Goal: Task Accomplishment & Management: Use online tool/utility

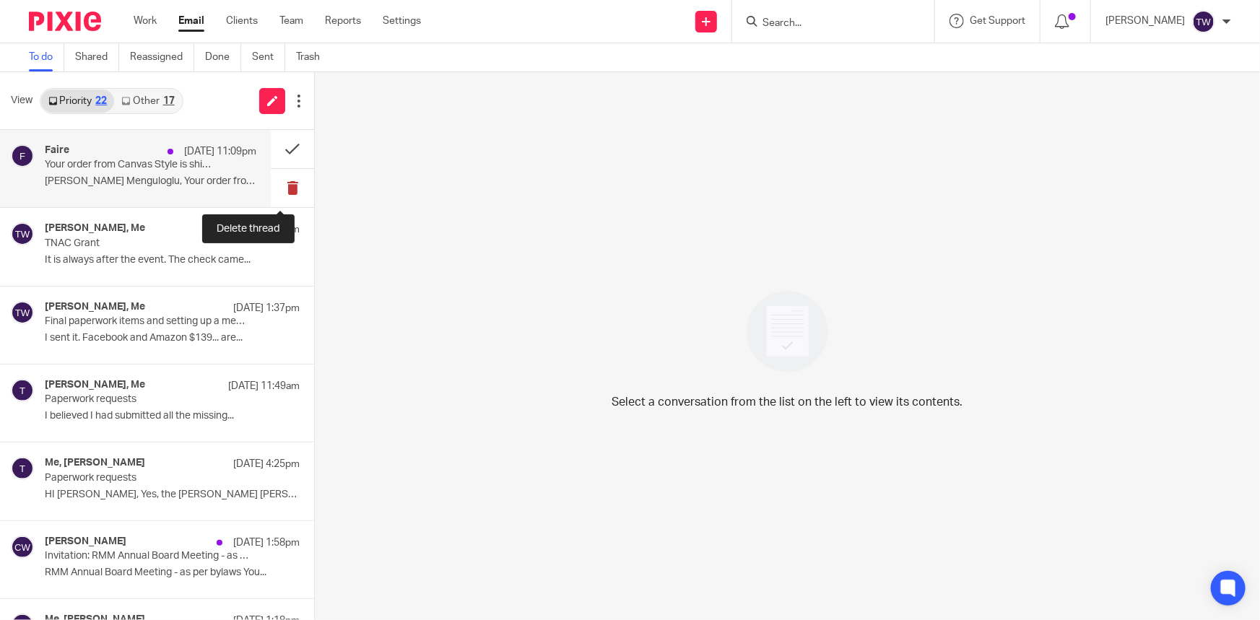
click at [282, 186] on button at bounding box center [292, 188] width 43 height 38
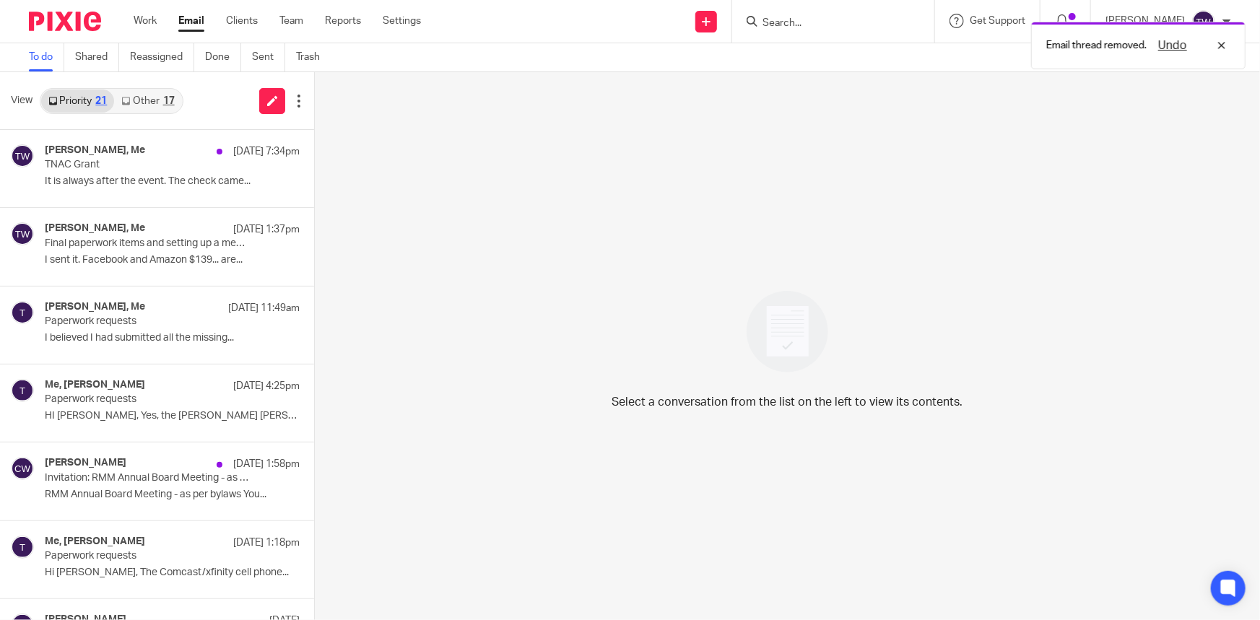
click at [123, 88] on div "Priority 21 Other 17" at bounding box center [112, 101] width 144 height 26
click at [133, 108] on link "Other 17" at bounding box center [147, 101] width 67 height 23
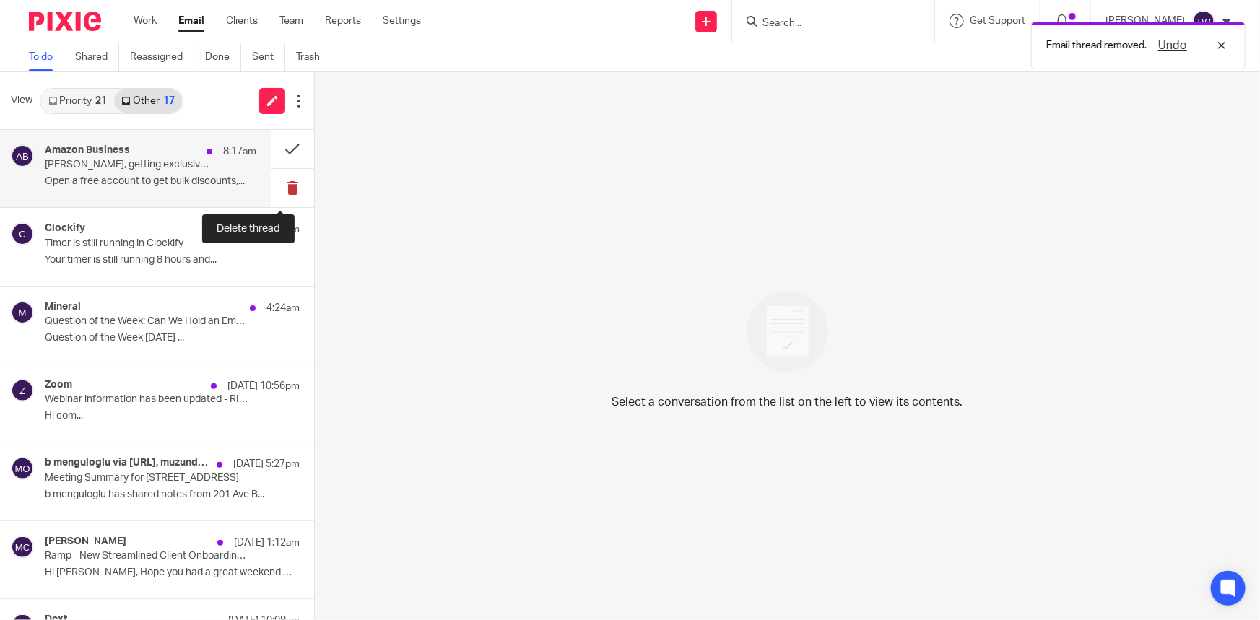
click at [282, 188] on button at bounding box center [292, 188] width 43 height 38
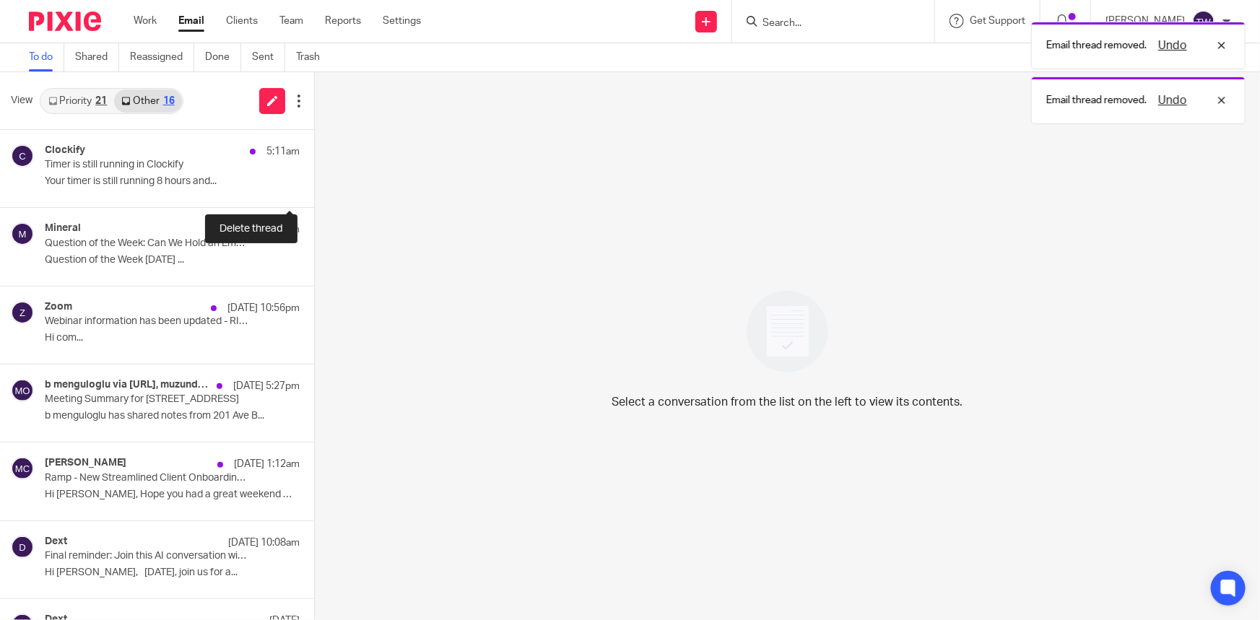
click at [314, 188] on button at bounding box center [320, 188] width 12 height 38
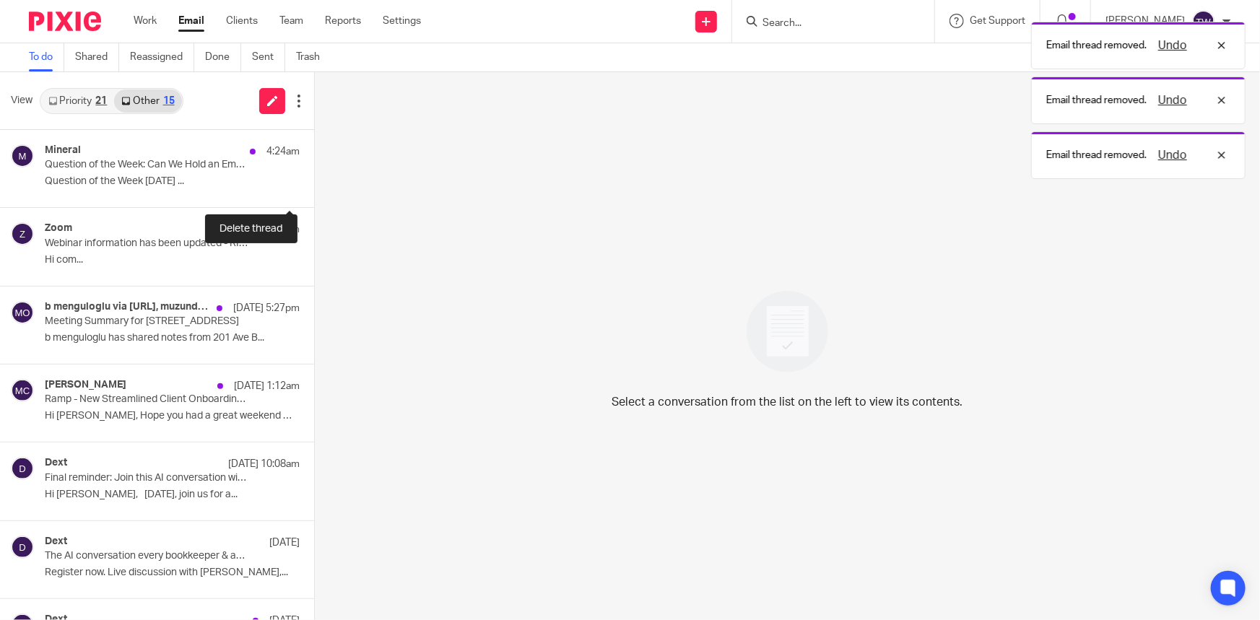
click at [314, 188] on button at bounding box center [320, 188] width 12 height 38
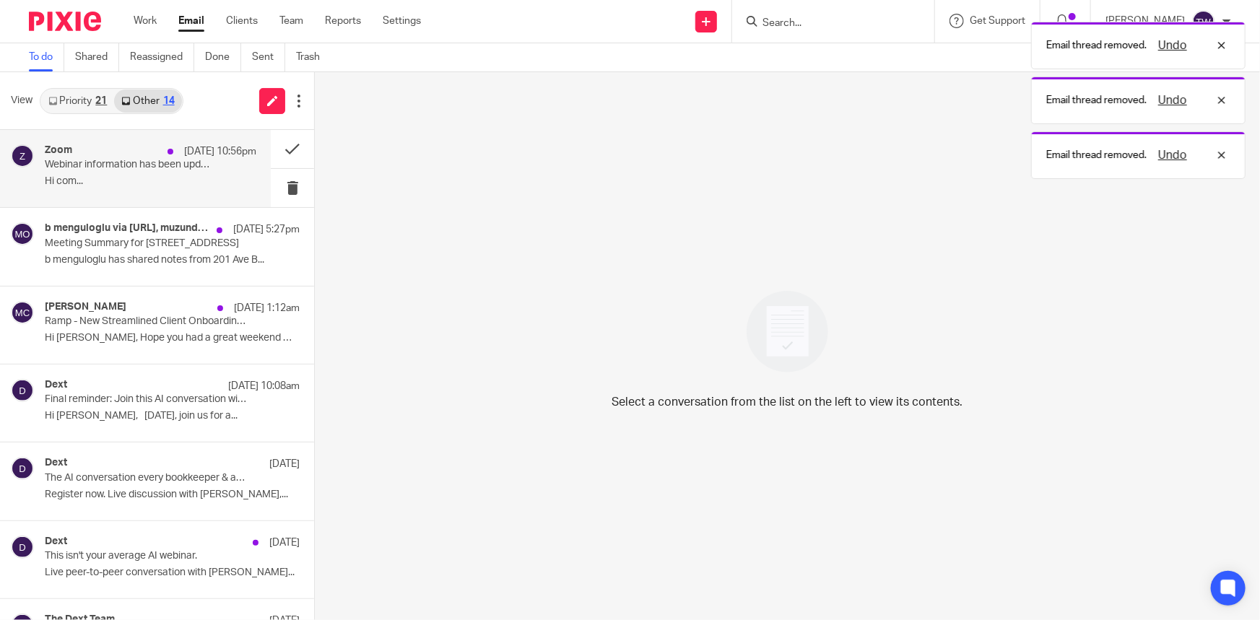
click at [107, 173] on div "Zoom Aug 26 10:56pm Webinar information has been updated - RIGHTTOOL Webinars (…" at bounding box center [150, 168] width 211 height 48
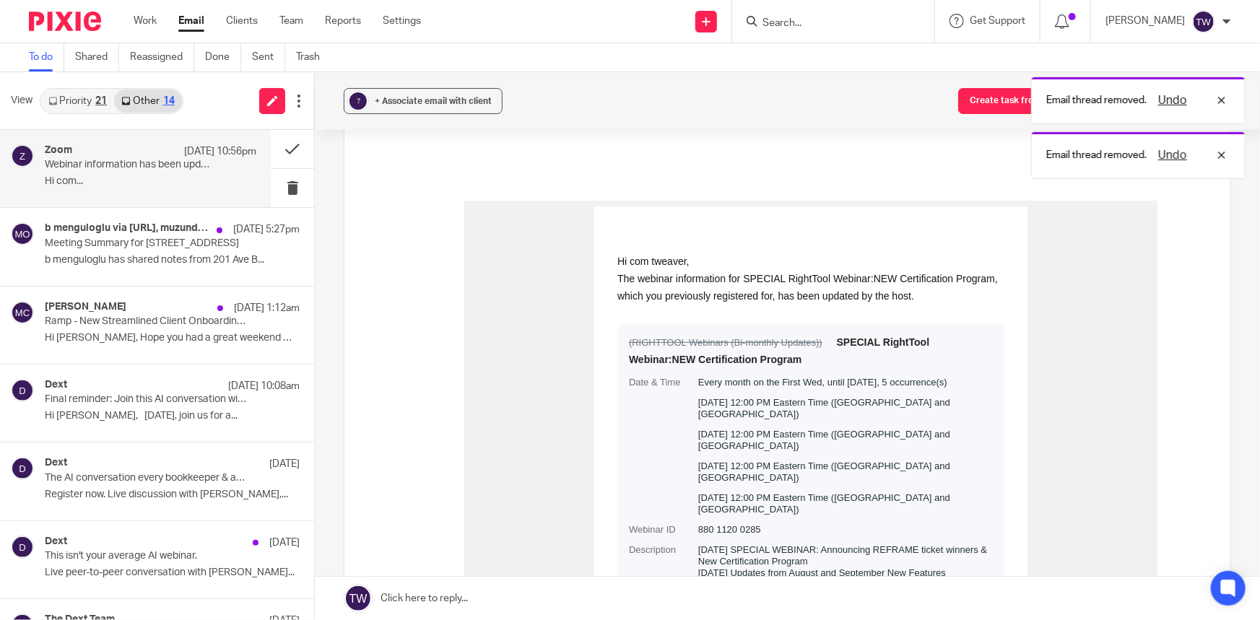
scroll to position [196, 0]
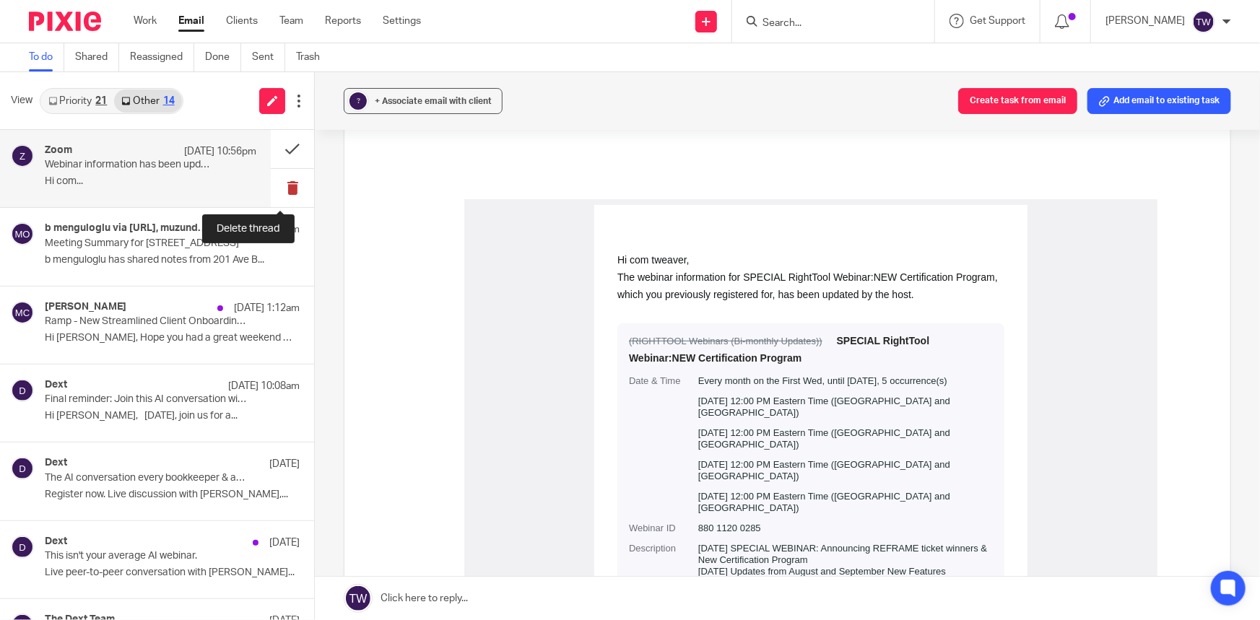
click at [279, 188] on button at bounding box center [292, 188] width 43 height 38
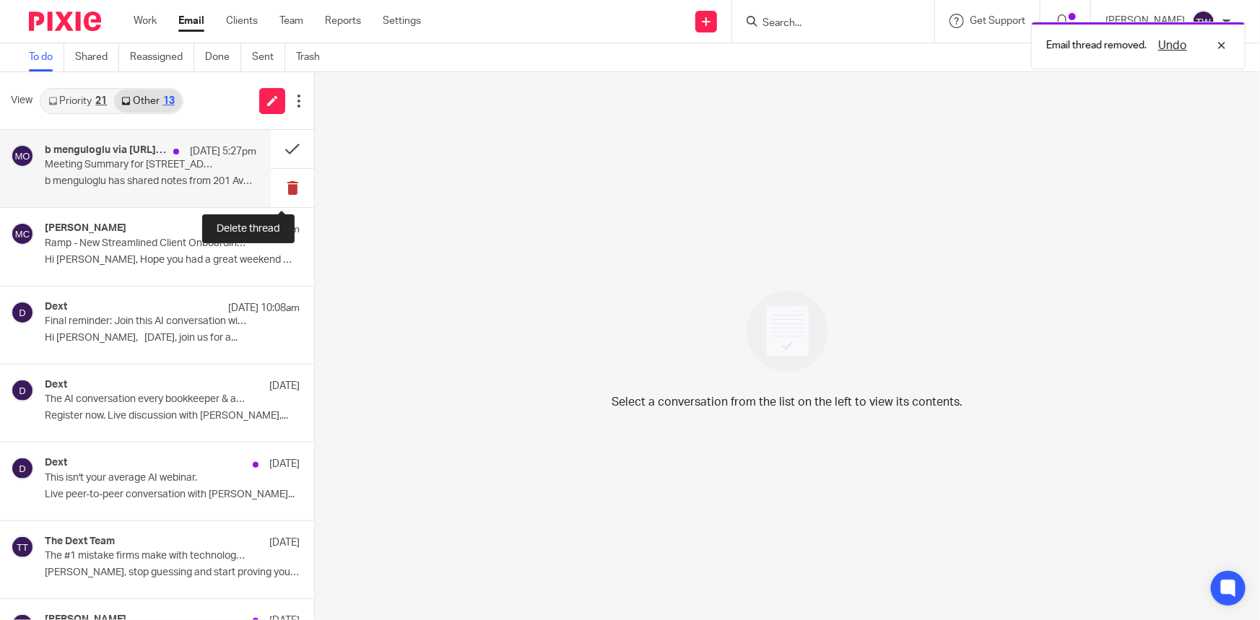
click at [277, 188] on button at bounding box center [292, 188] width 43 height 38
